Goal: Task Accomplishment & Management: Manage account settings

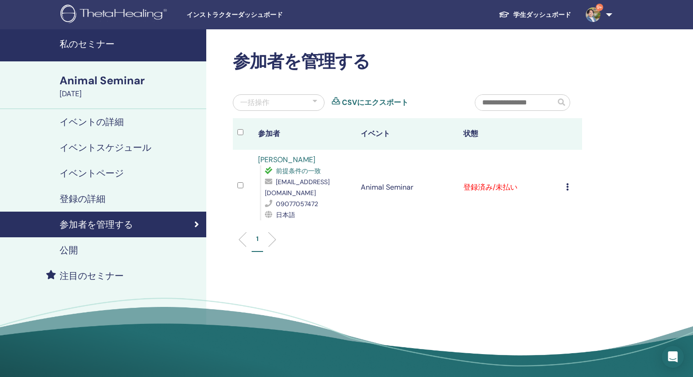
click at [566, 183] on icon at bounding box center [567, 186] width 3 height 7
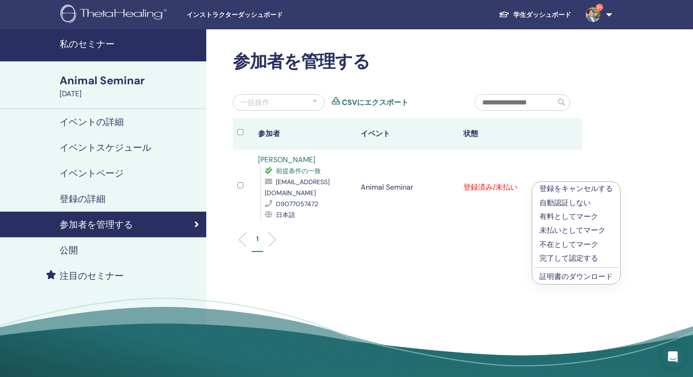
click at [576, 260] on p "完了して認定する" at bounding box center [575, 258] width 73 height 11
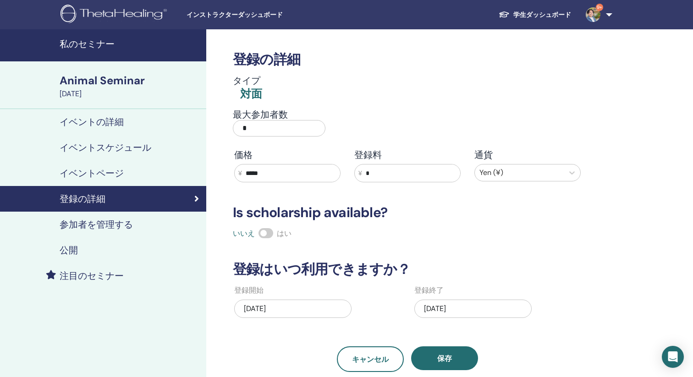
click at [96, 46] on h4 "私のセミナー" at bounding box center [130, 43] width 141 height 11
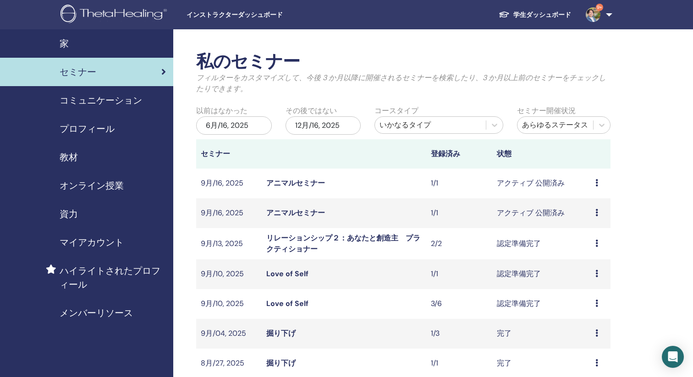
click at [300, 211] on link "アニマルセミナー" at bounding box center [295, 213] width 59 height 10
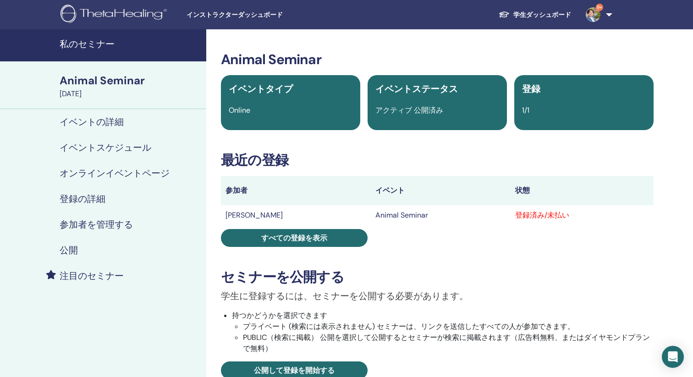
click at [83, 203] on h4 "登録の詳細" at bounding box center [83, 198] width 46 height 11
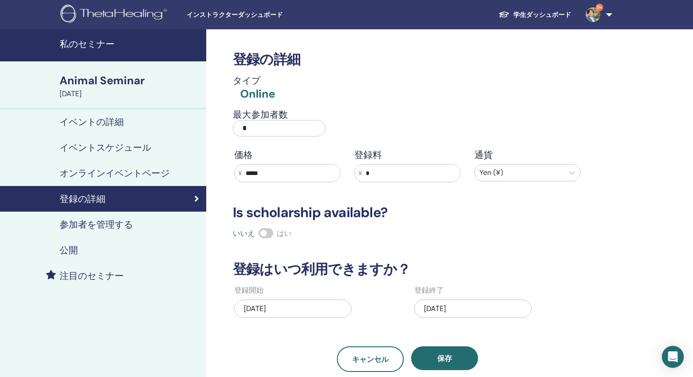
click at [93, 219] on h4 "参加者を管理する" at bounding box center [96, 224] width 73 height 11
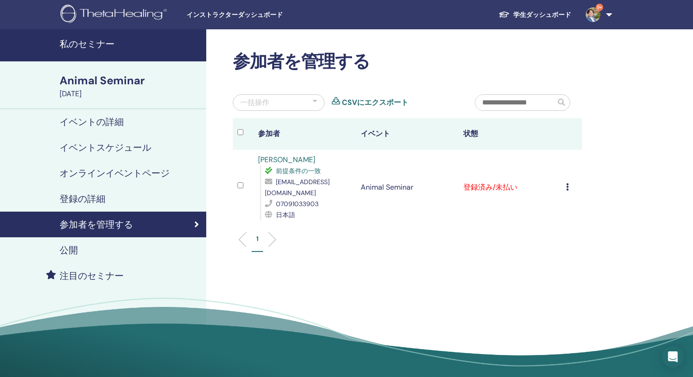
click at [566, 186] on icon at bounding box center [567, 186] width 3 height 7
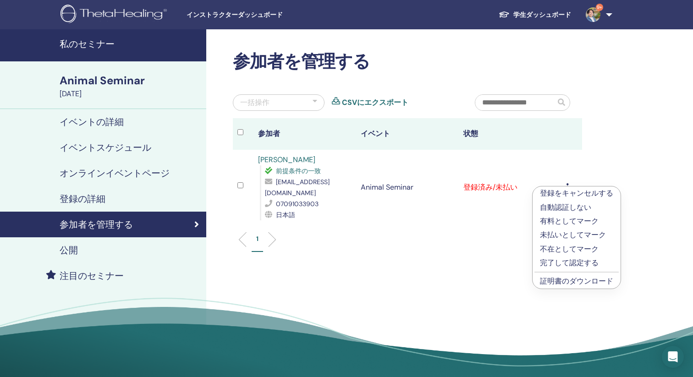
click at [550, 283] on link "証明書のダウンロード" at bounding box center [576, 281] width 73 height 10
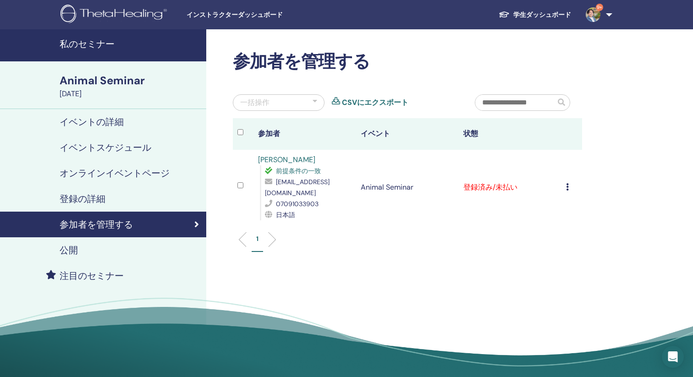
click at [567, 186] on icon at bounding box center [567, 186] width 3 height 7
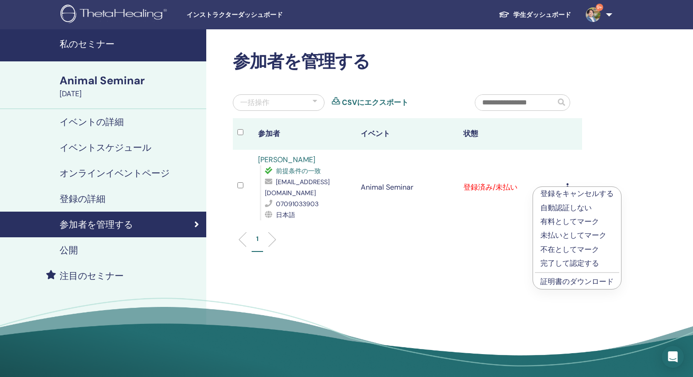
click at [568, 262] on p "完了して認定する" at bounding box center [576, 263] width 73 height 11
